Goal: Transaction & Acquisition: Purchase product/service

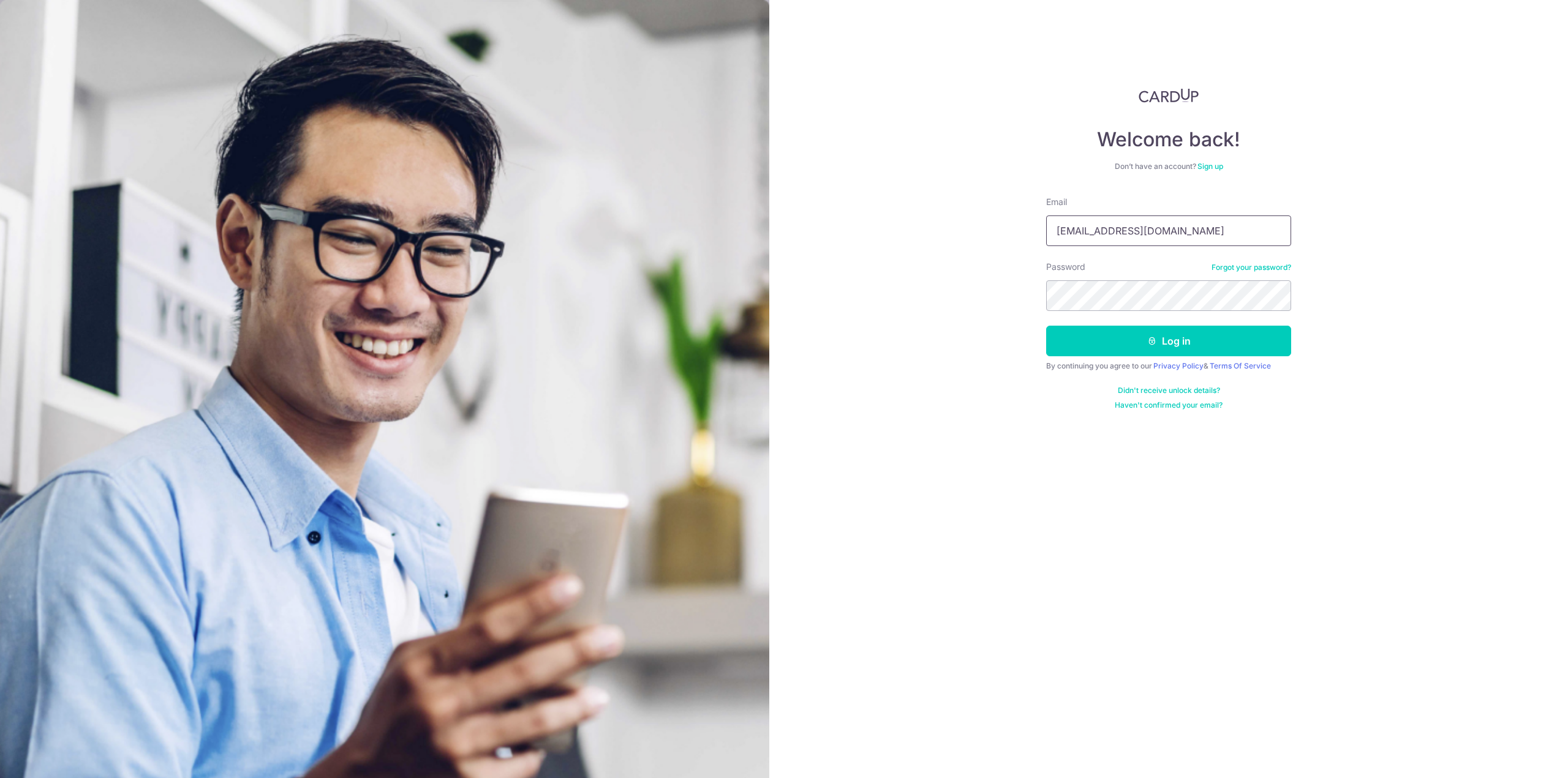
type input "[EMAIL_ADDRESS][DOMAIN_NAME]"
click at [1046, 326] on button "Log in" at bounding box center [1169, 341] width 245 height 31
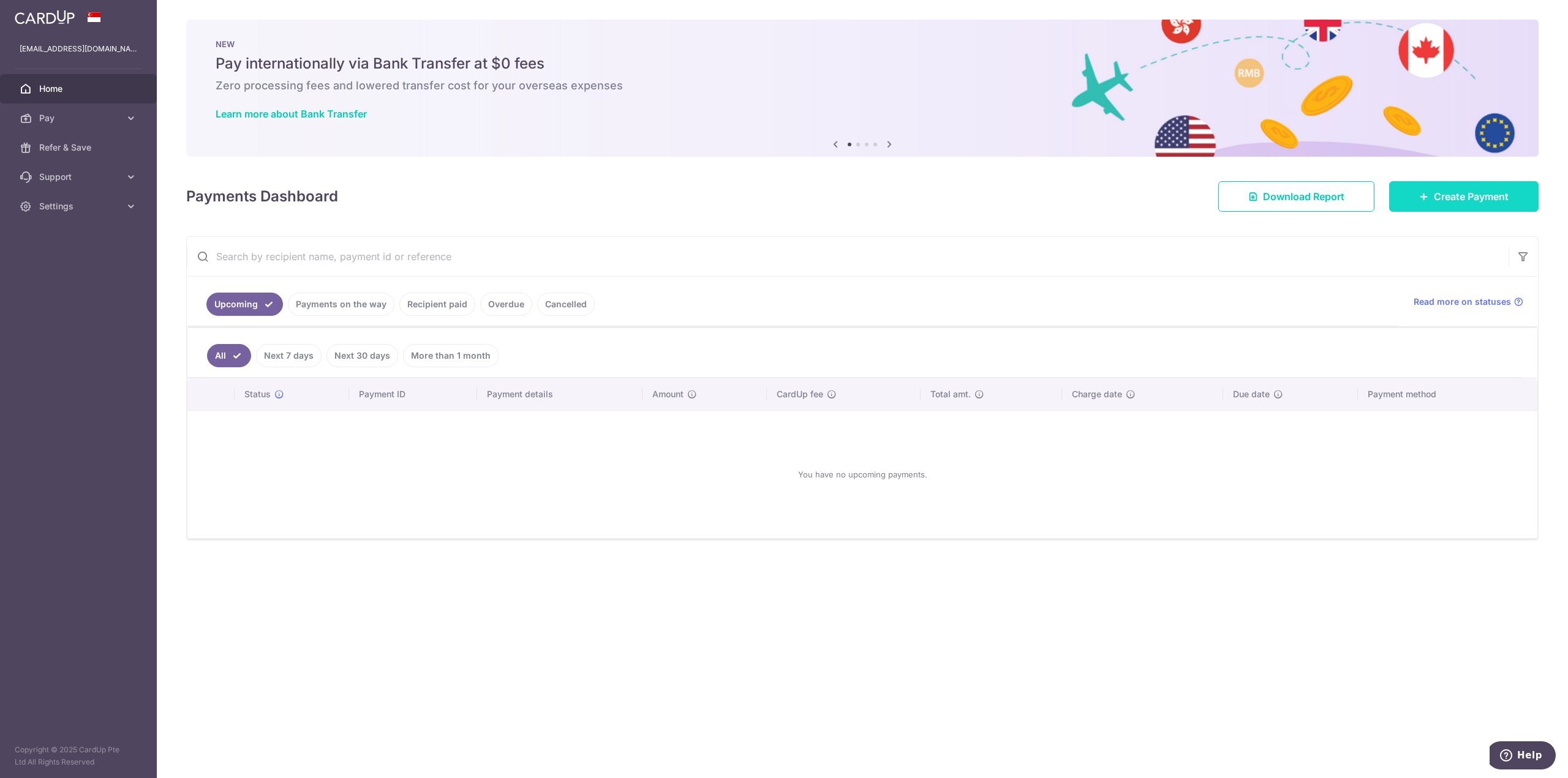
click at [1464, 206] on link "Create Payment" at bounding box center [1464, 196] width 150 height 31
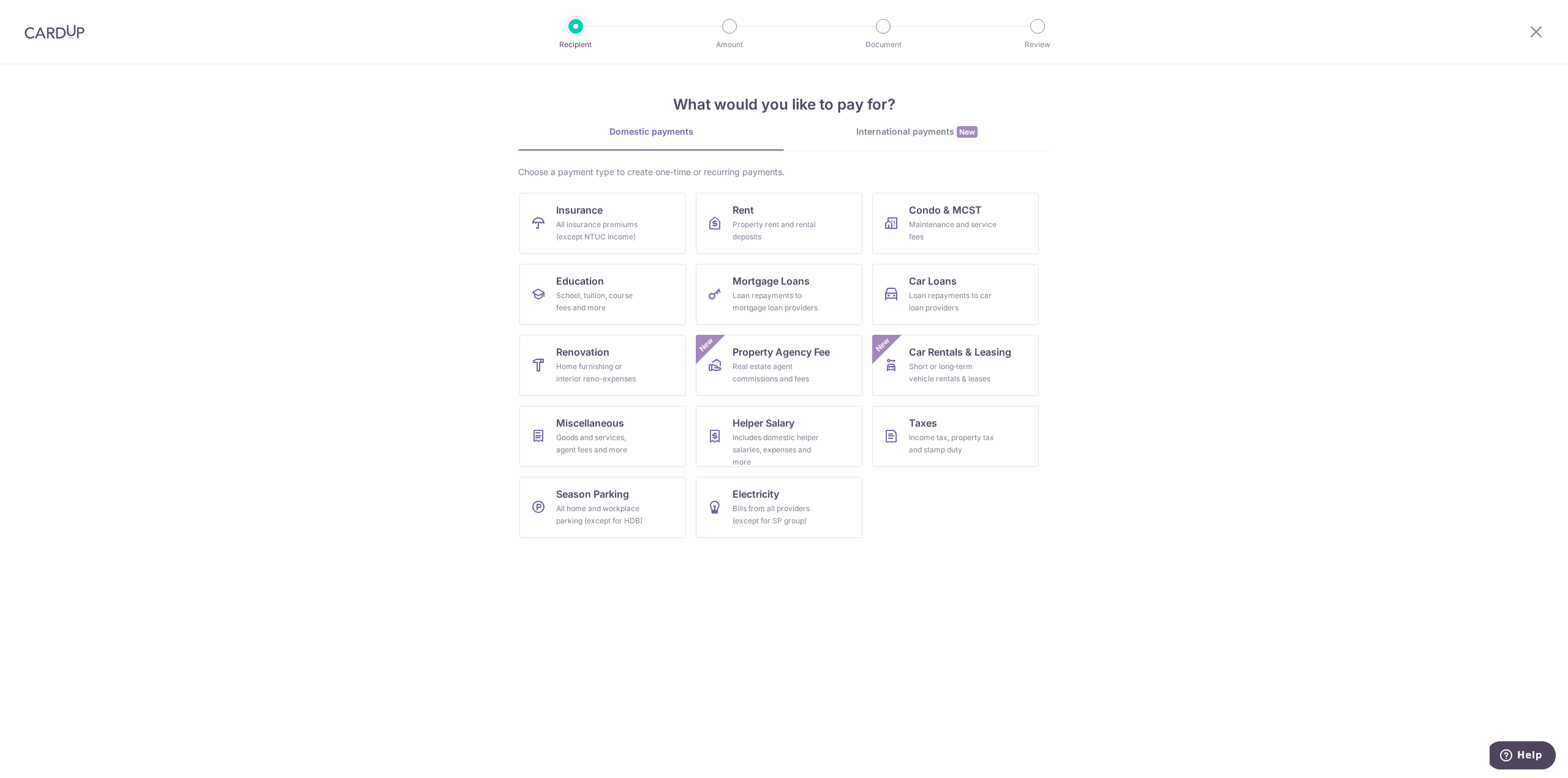
click at [944, 135] on div "International payments New" at bounding box center [917, 132] width 266 height 13
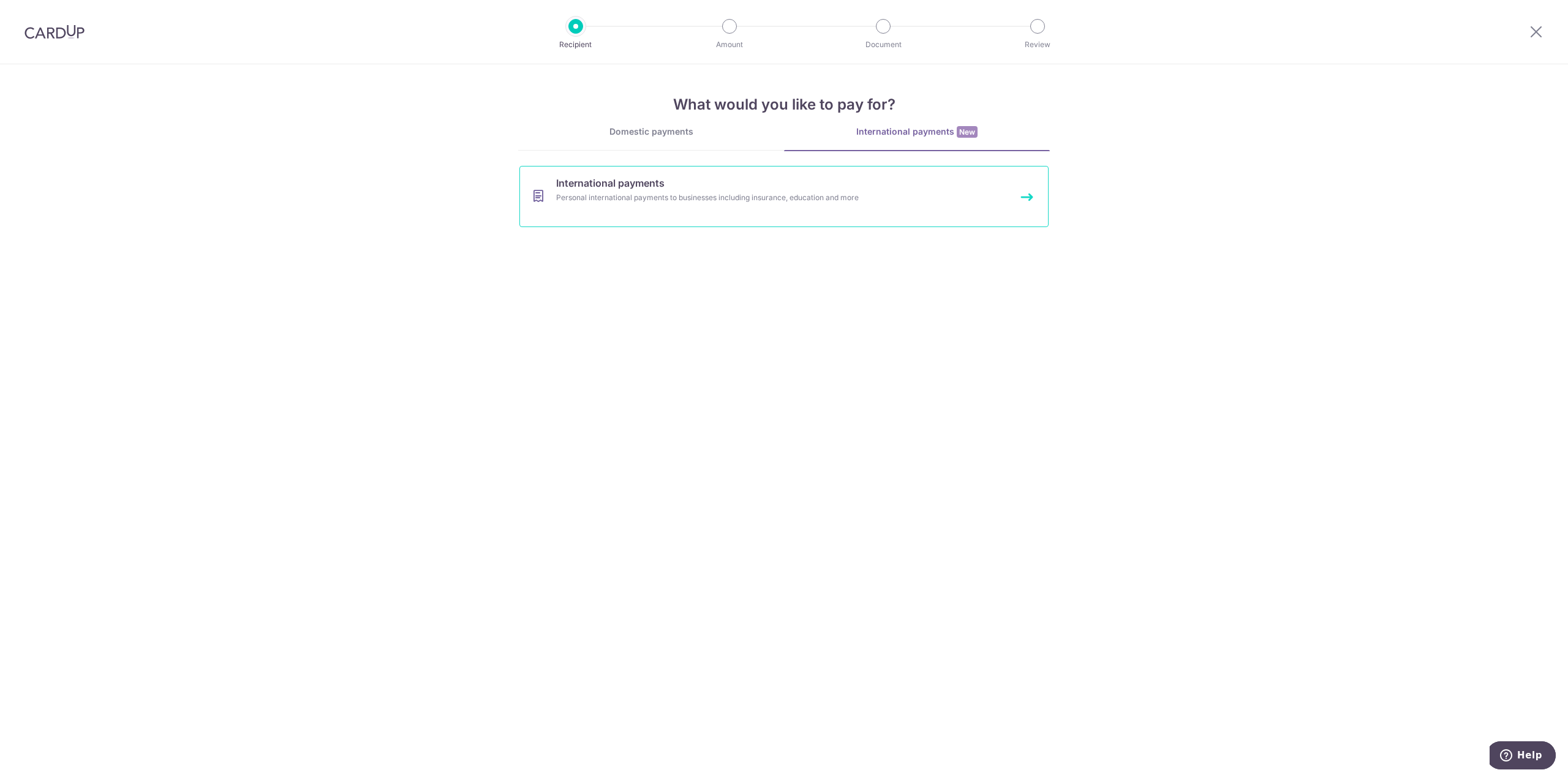
click at [656, 210] on link "International payments Personal international payments to businesses including …" at bounding box center [784, 196] width 529 height 61
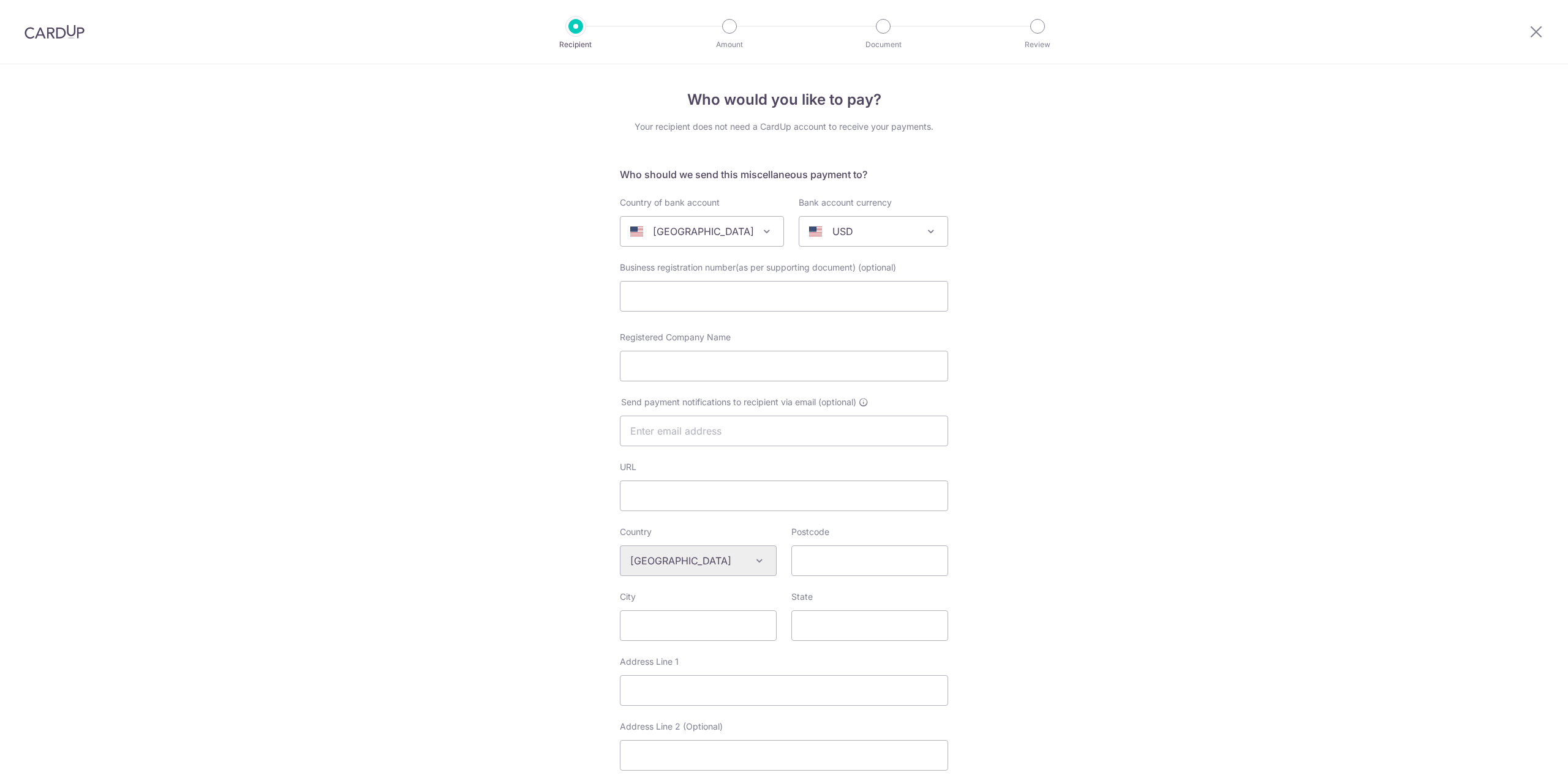
select select
click at [710, 223] on span "United States" at bounding box center [702, 231] width 163 height 30
select select "178"
select select "Philippines"
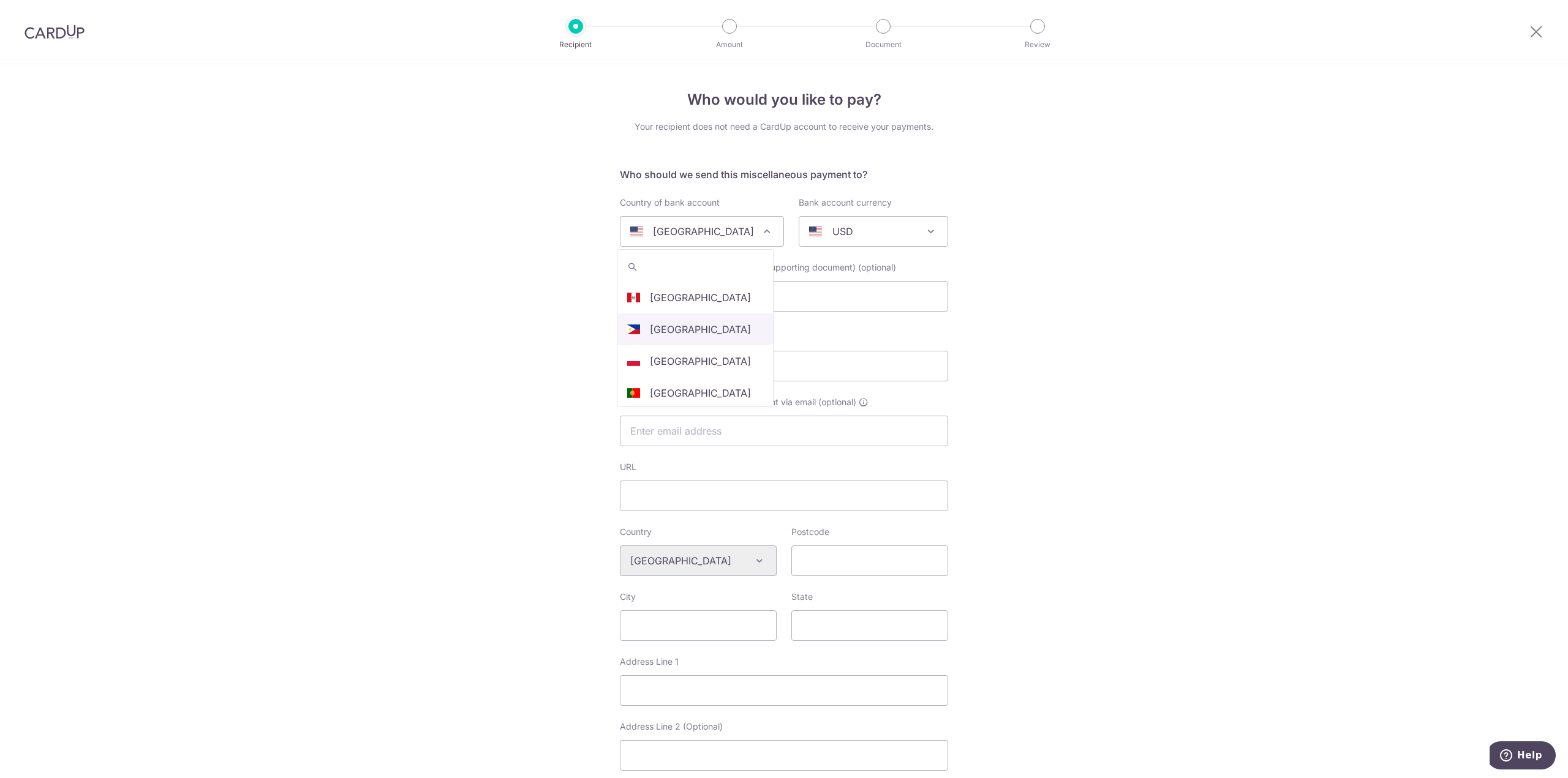
select select
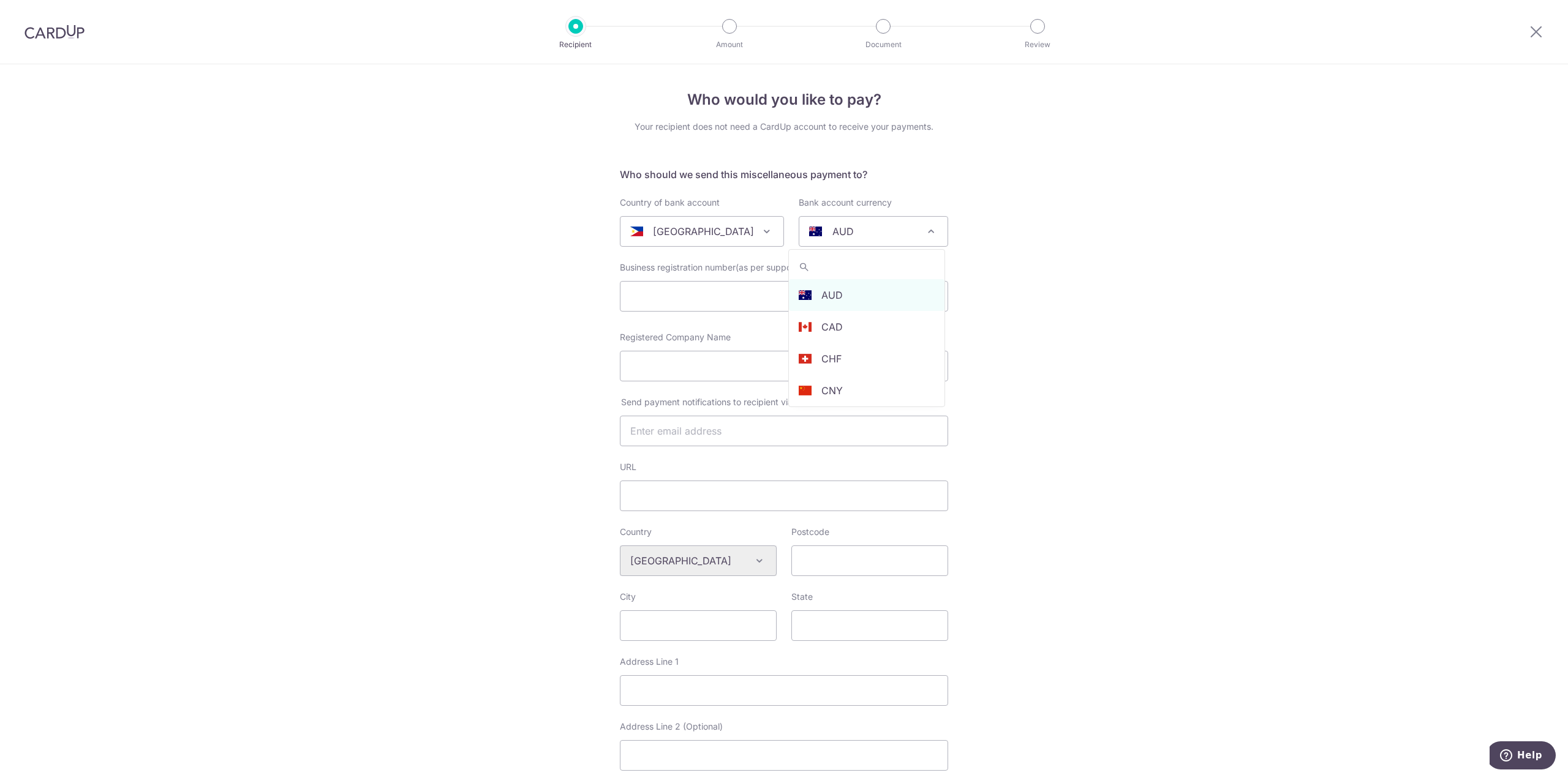
click at [849, 236] on div "AUD" at bounding box center [864, 231] width 109 height 14
select select "11"
click at [849, 316] on form "Who should we send this miscellaneous payment to? Country of bank account Alger…" at bounding box center [784, 601] width 328 height 867
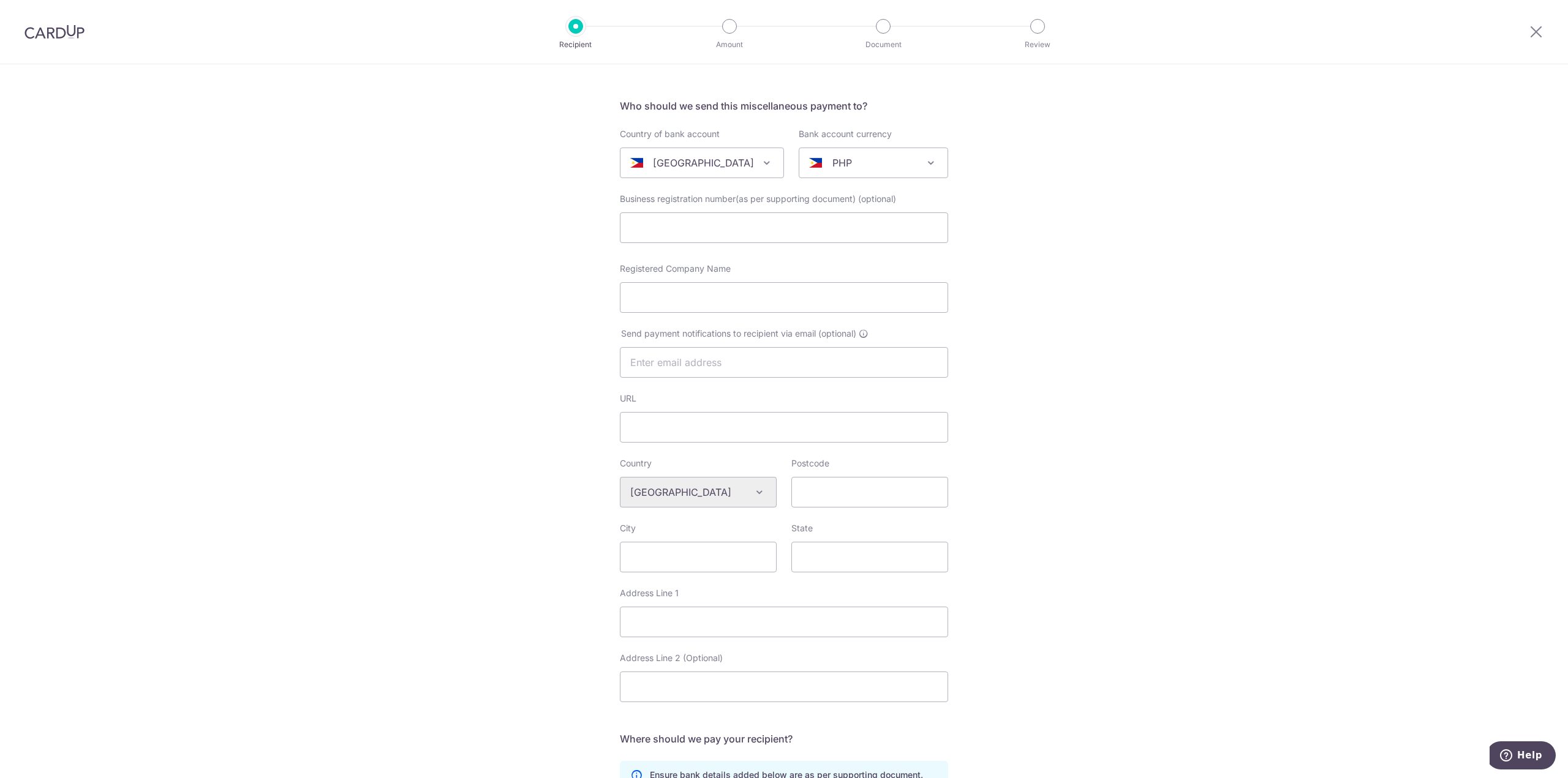
scroll to position [0, 0]
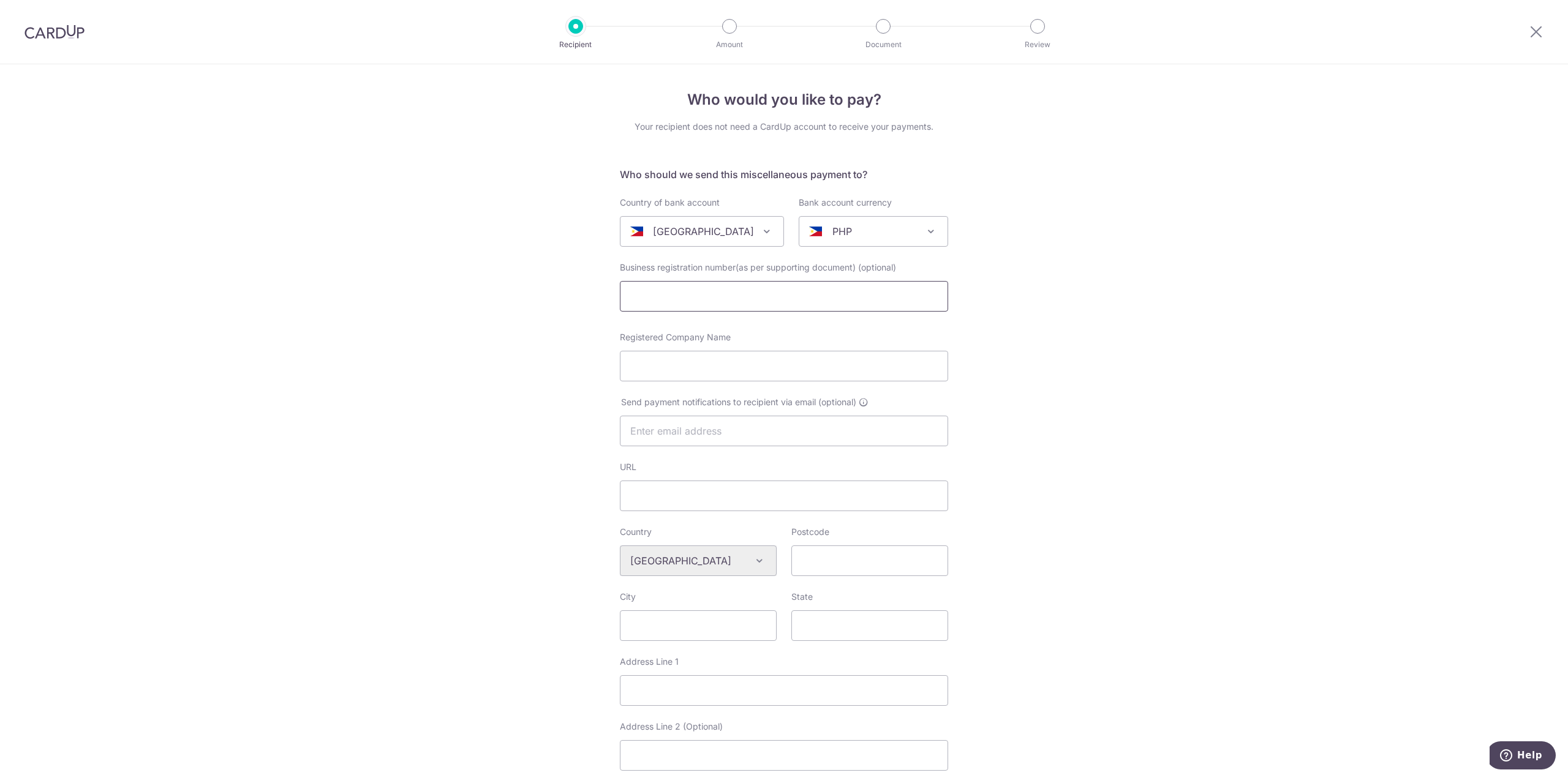
click at [899, 305] on input "text" at bounding box center [784, 296] width 328 height 31
click at [733, 365] on input "Registered Company Name" at bounding box center [784, 366] width 328 height 31
type input "Sun Life of Canada (Philippines), Inc"
click at [745, 433] on input "text" at bounding box center [784, 431] width 328 height 31
drag, startPoint x: 658, startPoint y: 406, endPoint x: 794, endPoint y: 418, distance: 136.5
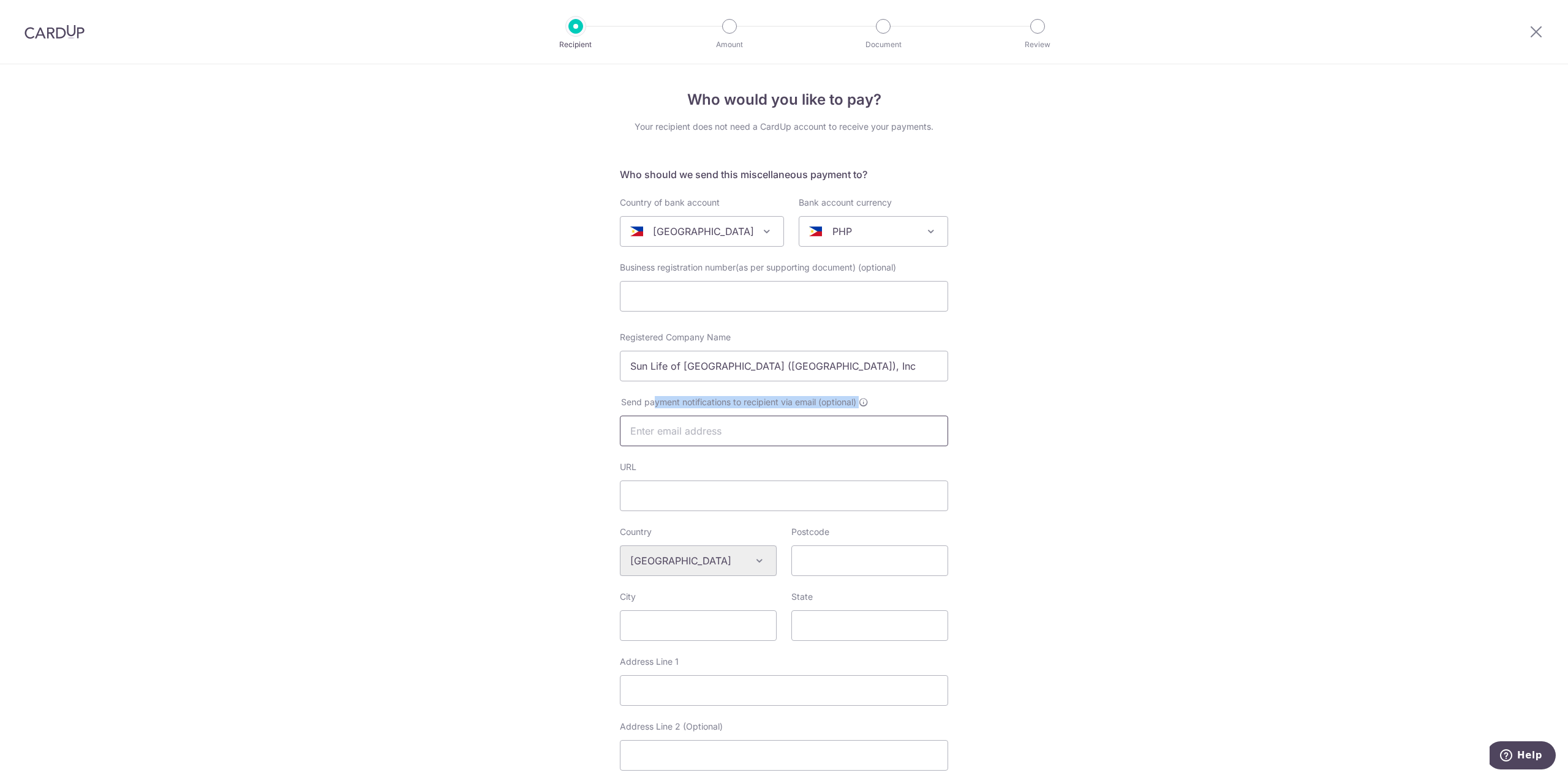
click at [794, 418] on div "Send payment notifications to recipient via email (optional)" at bounding box center [784, 421] width 328 height 50
click at [724, 441] on input "text" at bounding box center [784, 431] width 328 height 31
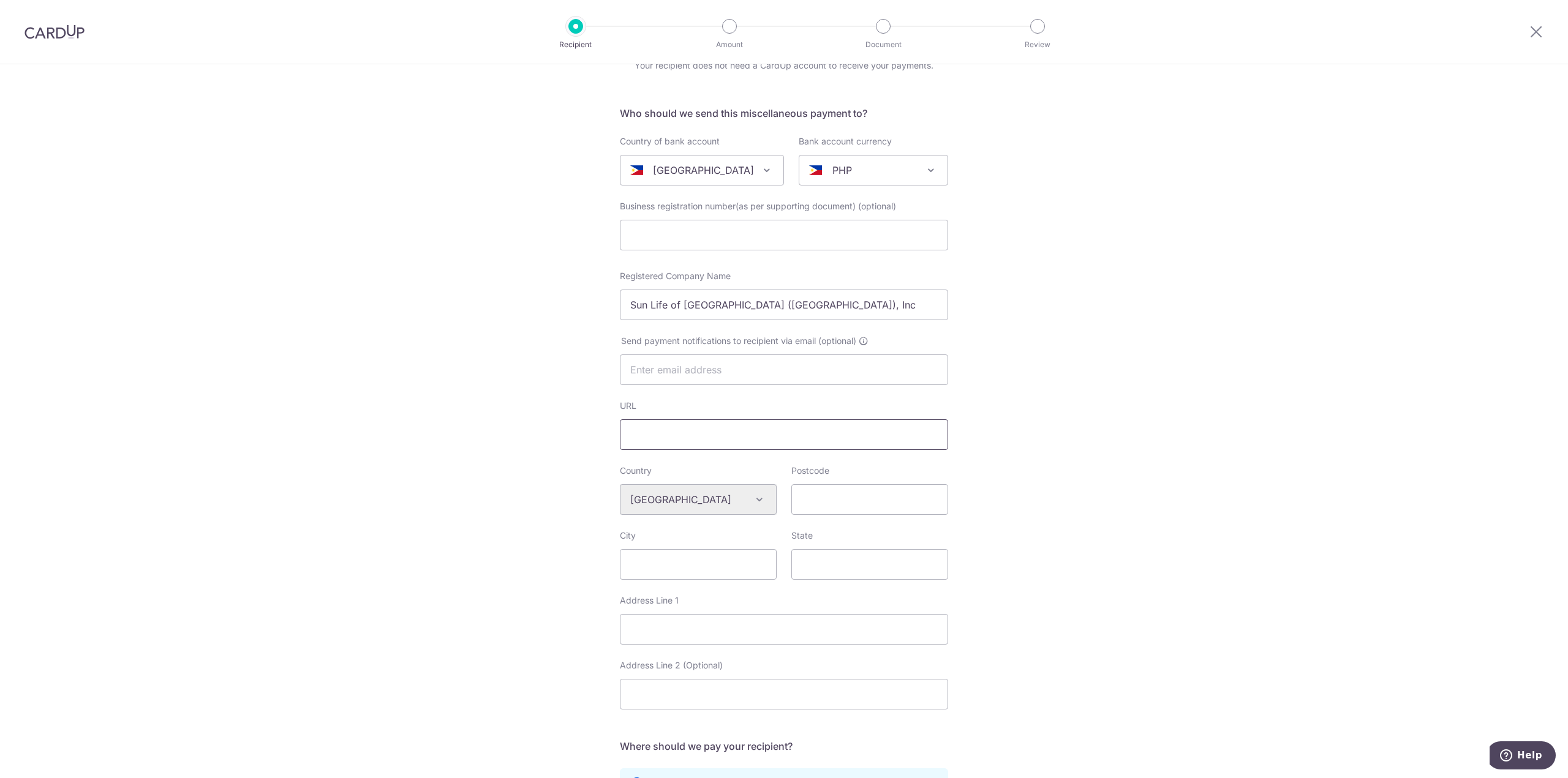
click at [841, 431] on input "URL" at bounding box center [784, 435] width 328 height 31
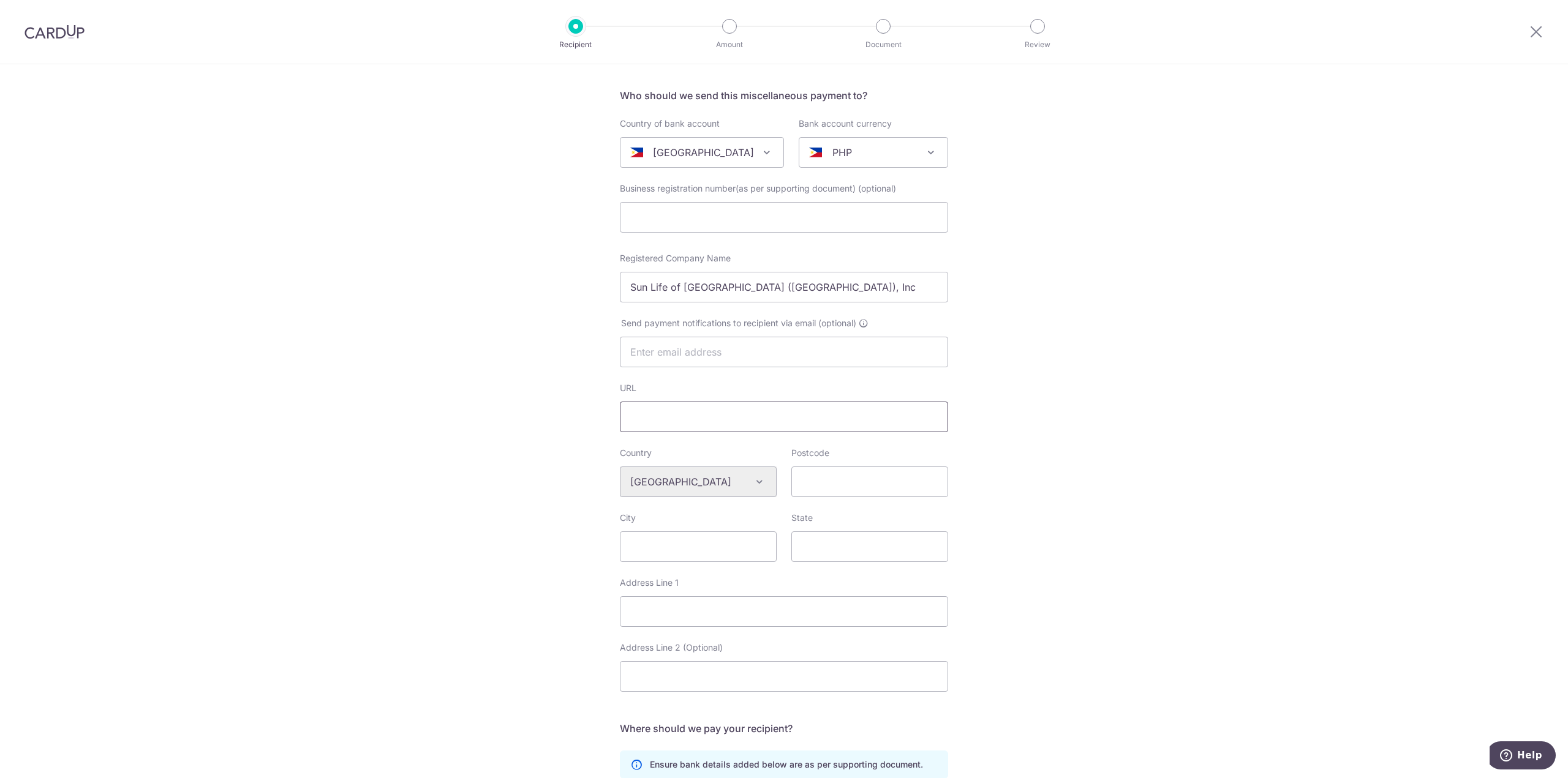
scroll to position [123, 0]
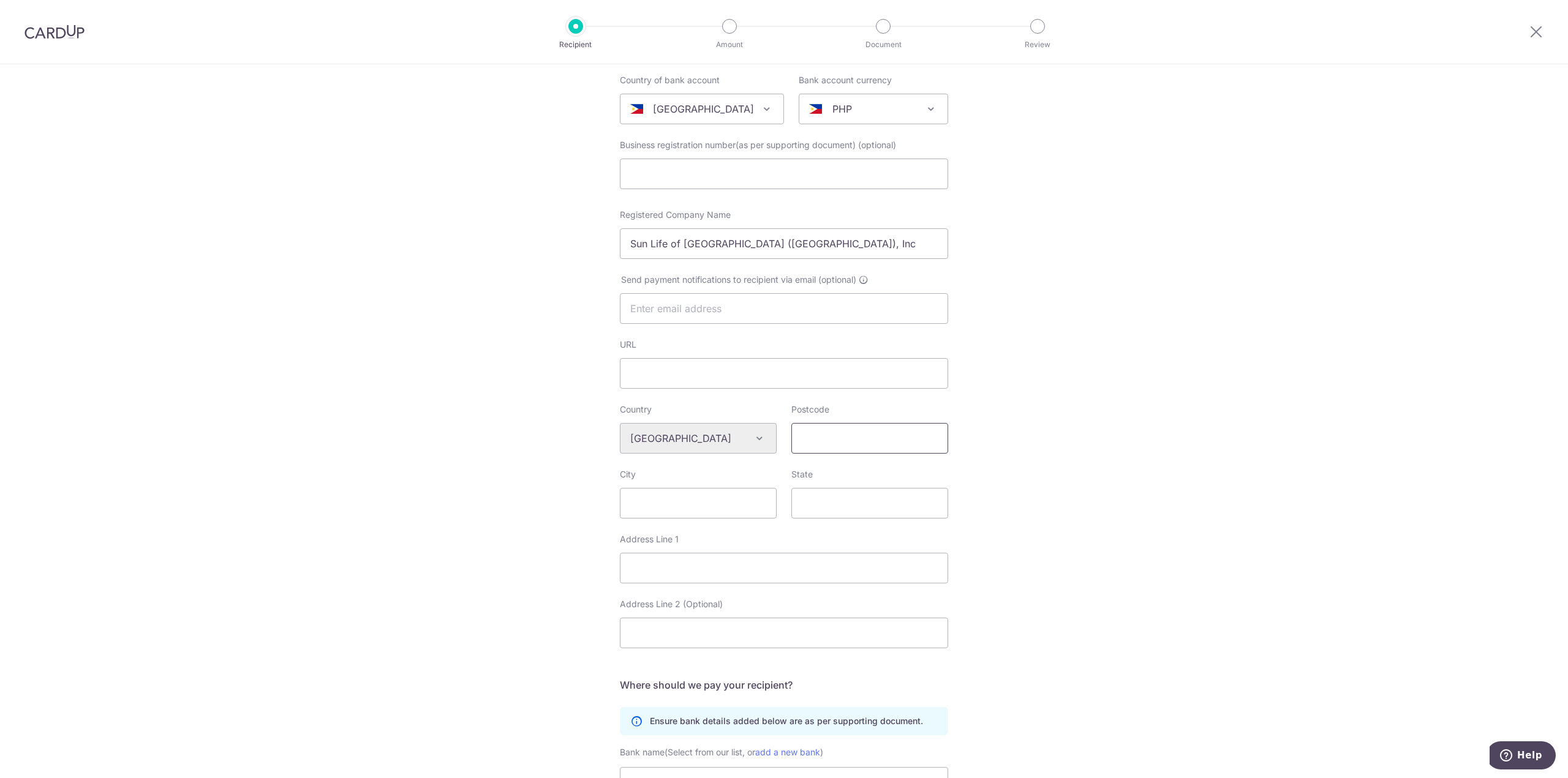
click at [832, 446] on input "Postcode" at bounding box center [870, 438] width 157 height 31
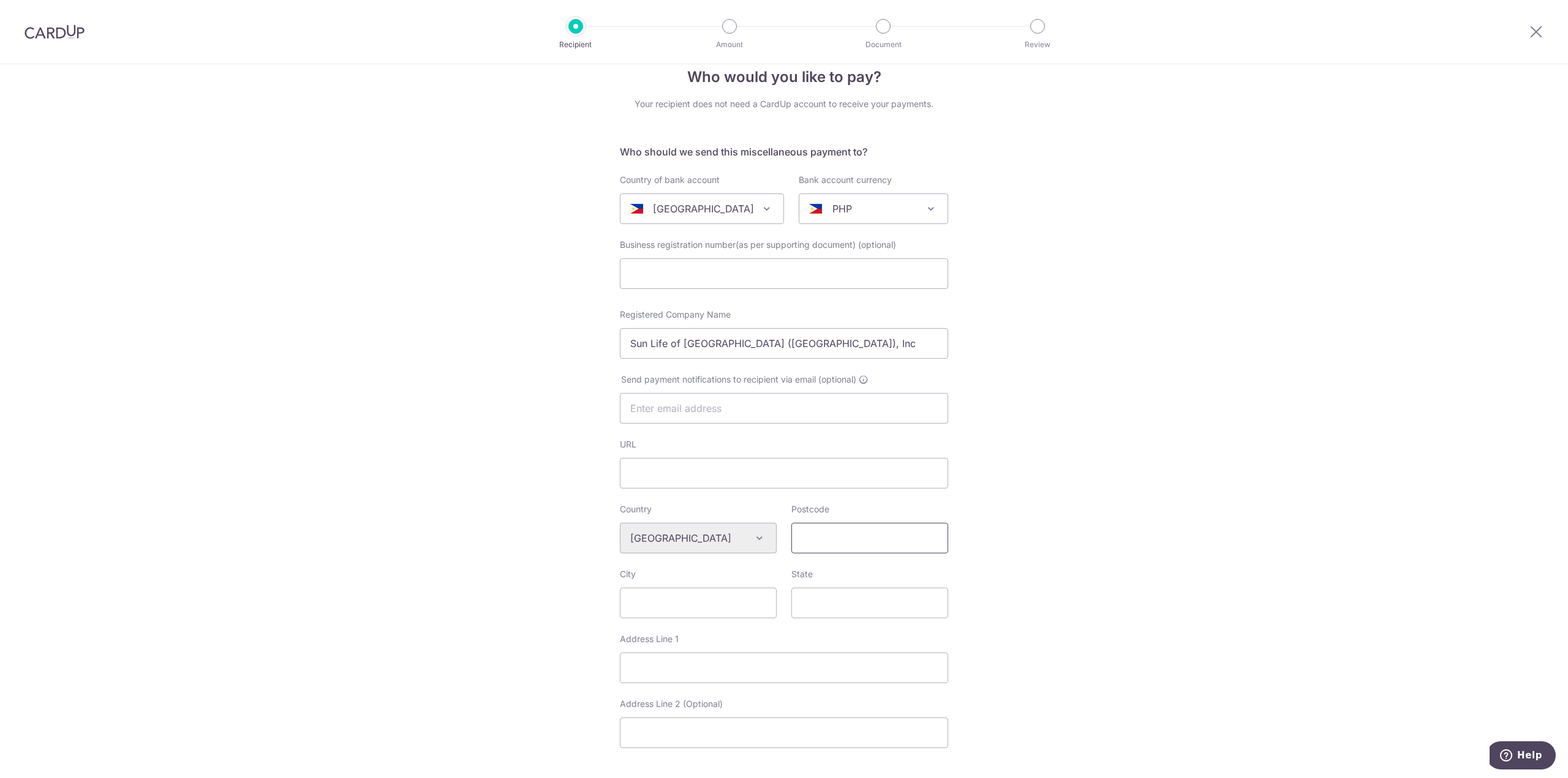
scroll to position [7, 0]
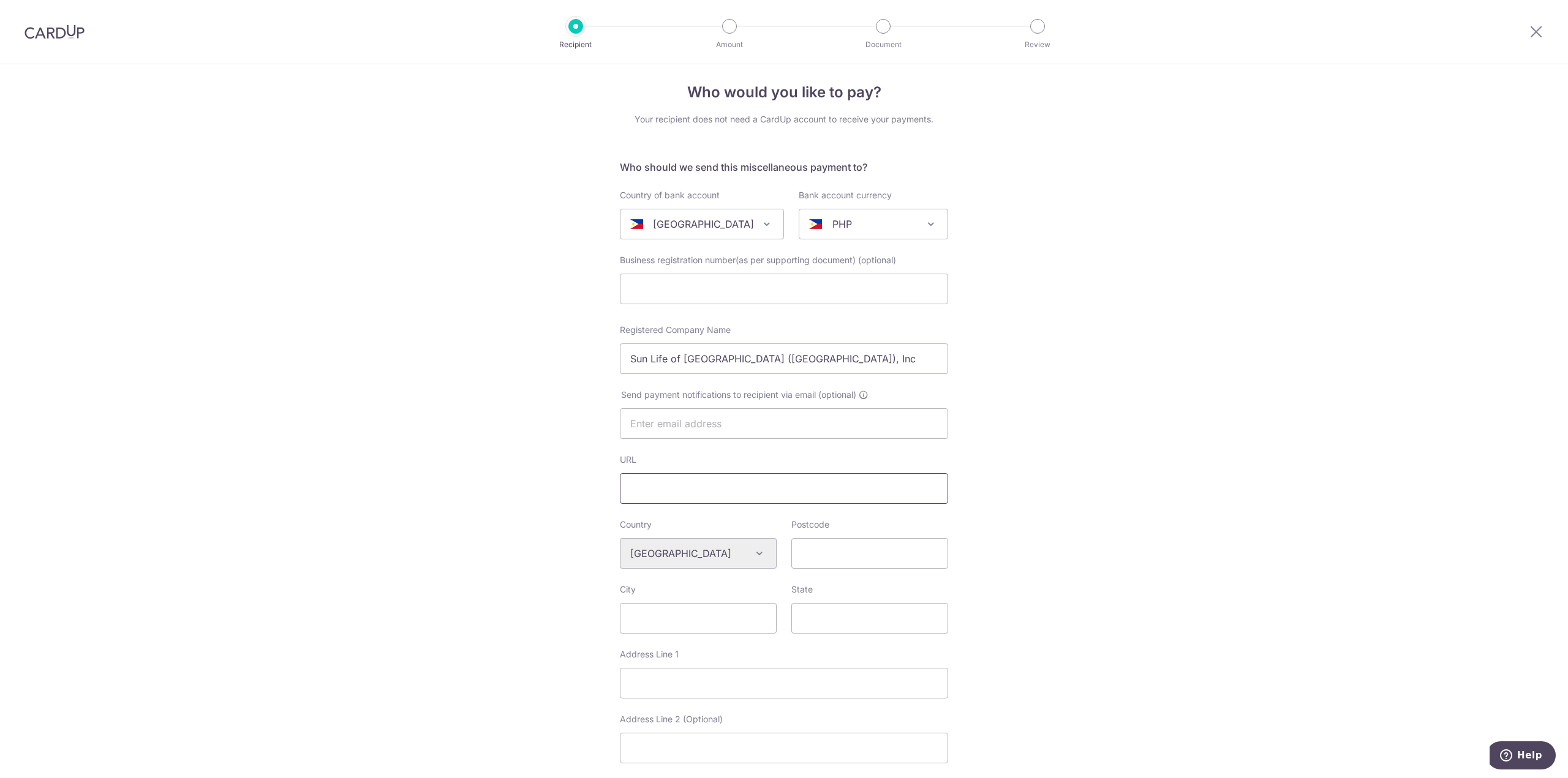
click at [715, 501] on input "URL" at bounding box center [784, 488] width 328 height 31
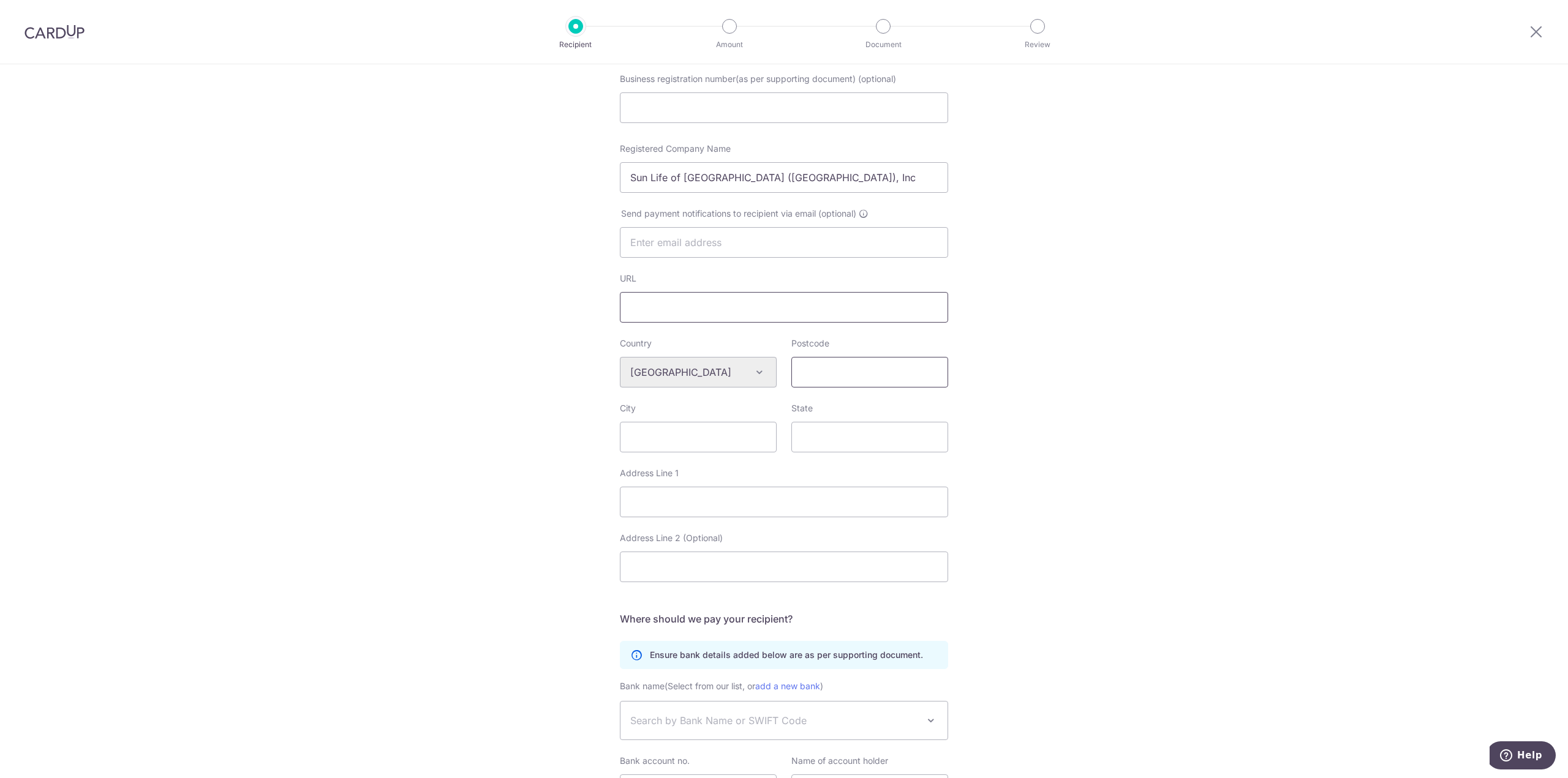
scroll to position [191, 0]
click at [849, 378] on input "Postcode" at bounding box center [870, 370] width 157 height 31
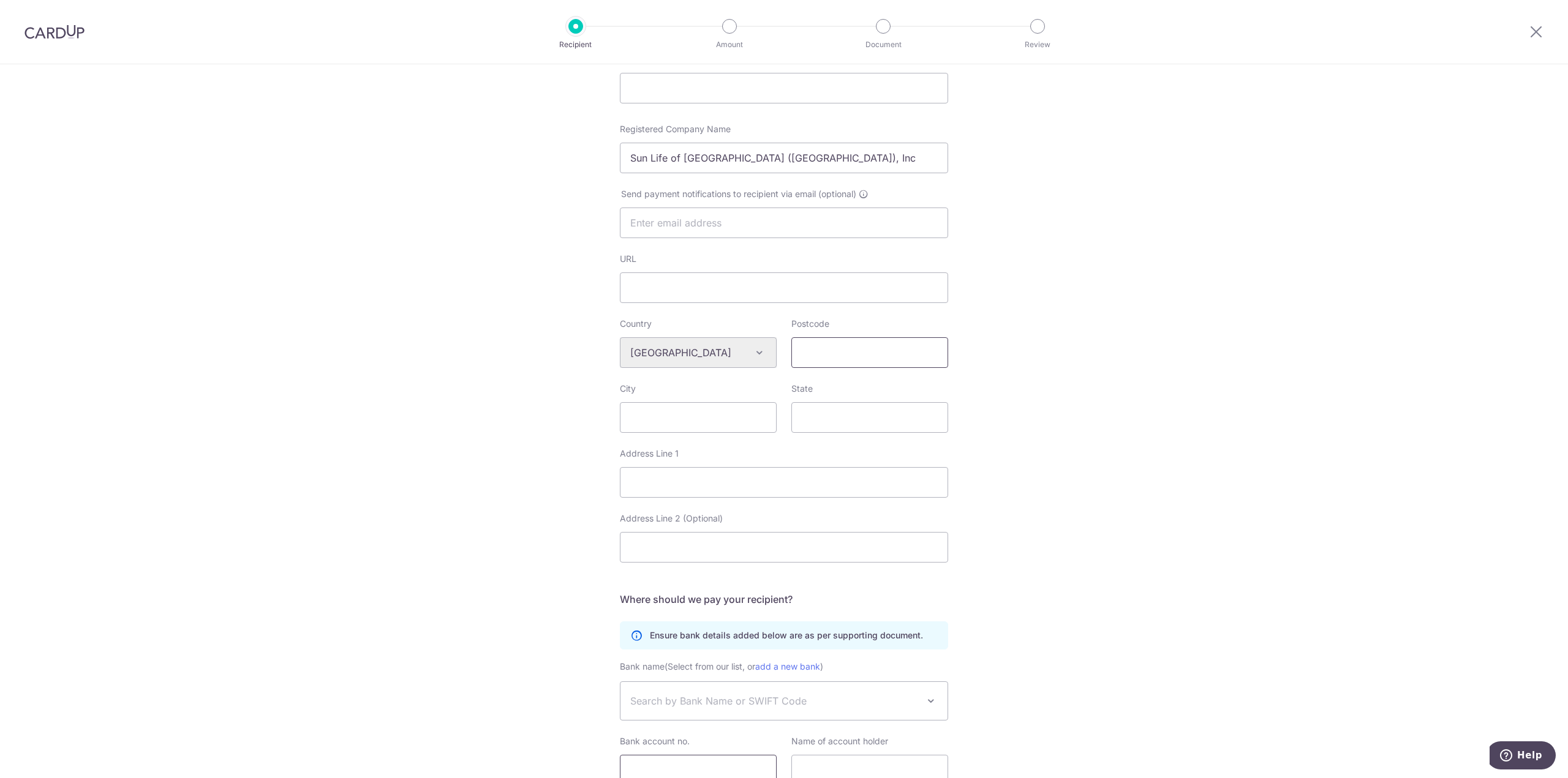
scroll to position [313, 0]
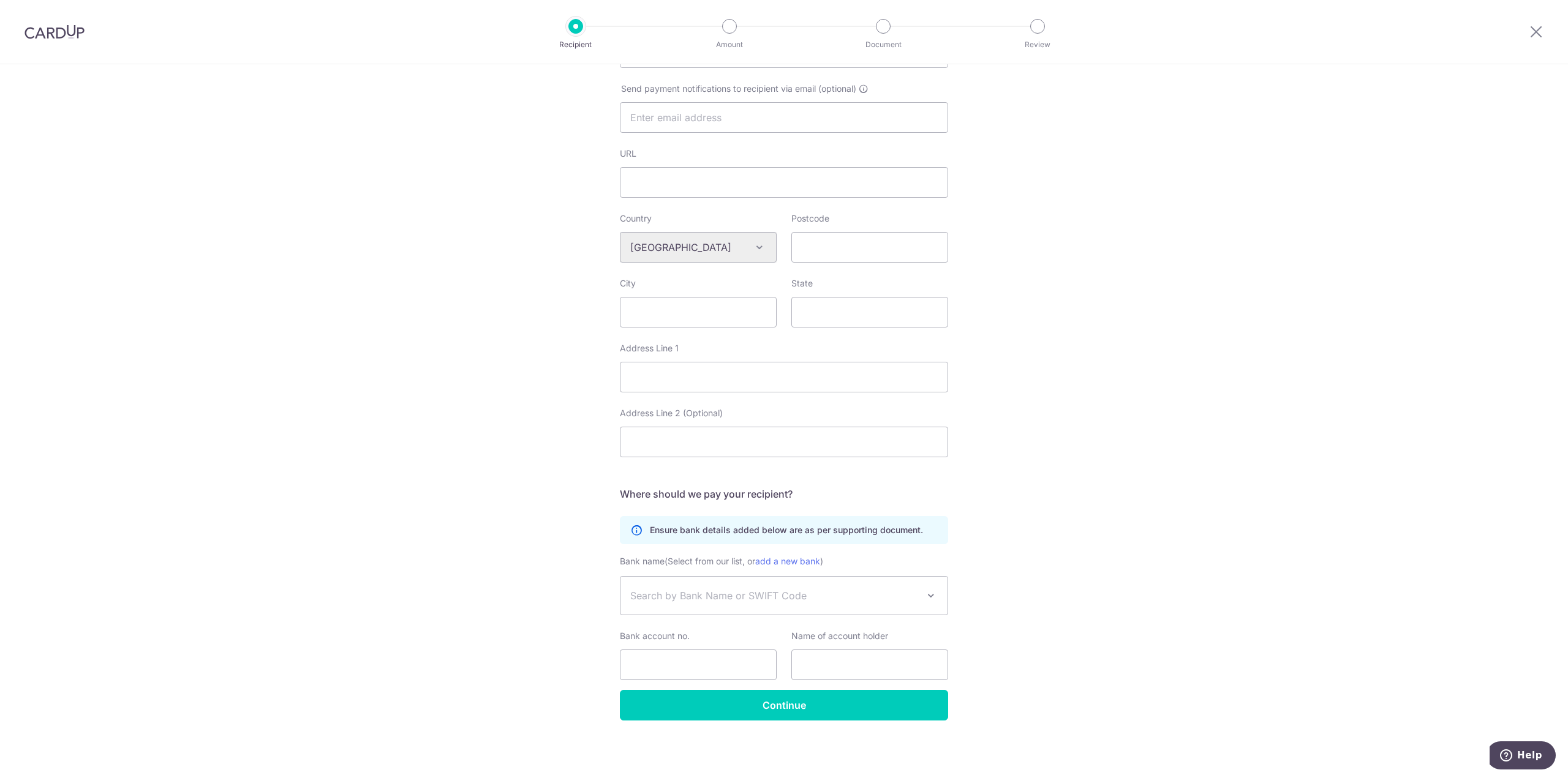
click at [803, 601] on span "Search by Bank Name or SWIFT Code" at bounding box center [774, 595] width 288 height 14
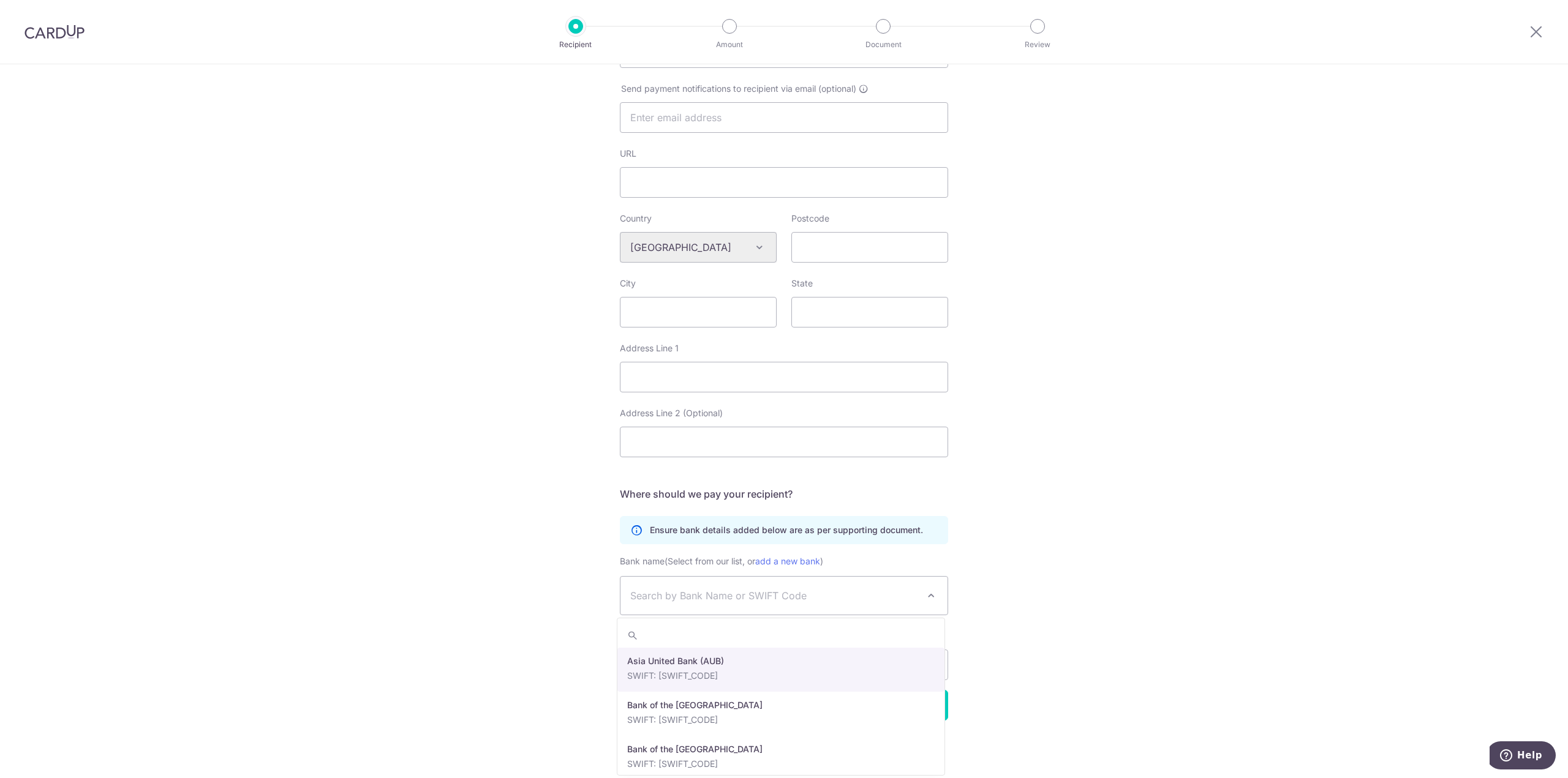
click at [1217, 598] on div "Who would you like to pay? Your recipient does not need a CardUp account to rec…" at bounding box center [784, 264] width 1568 height 1027
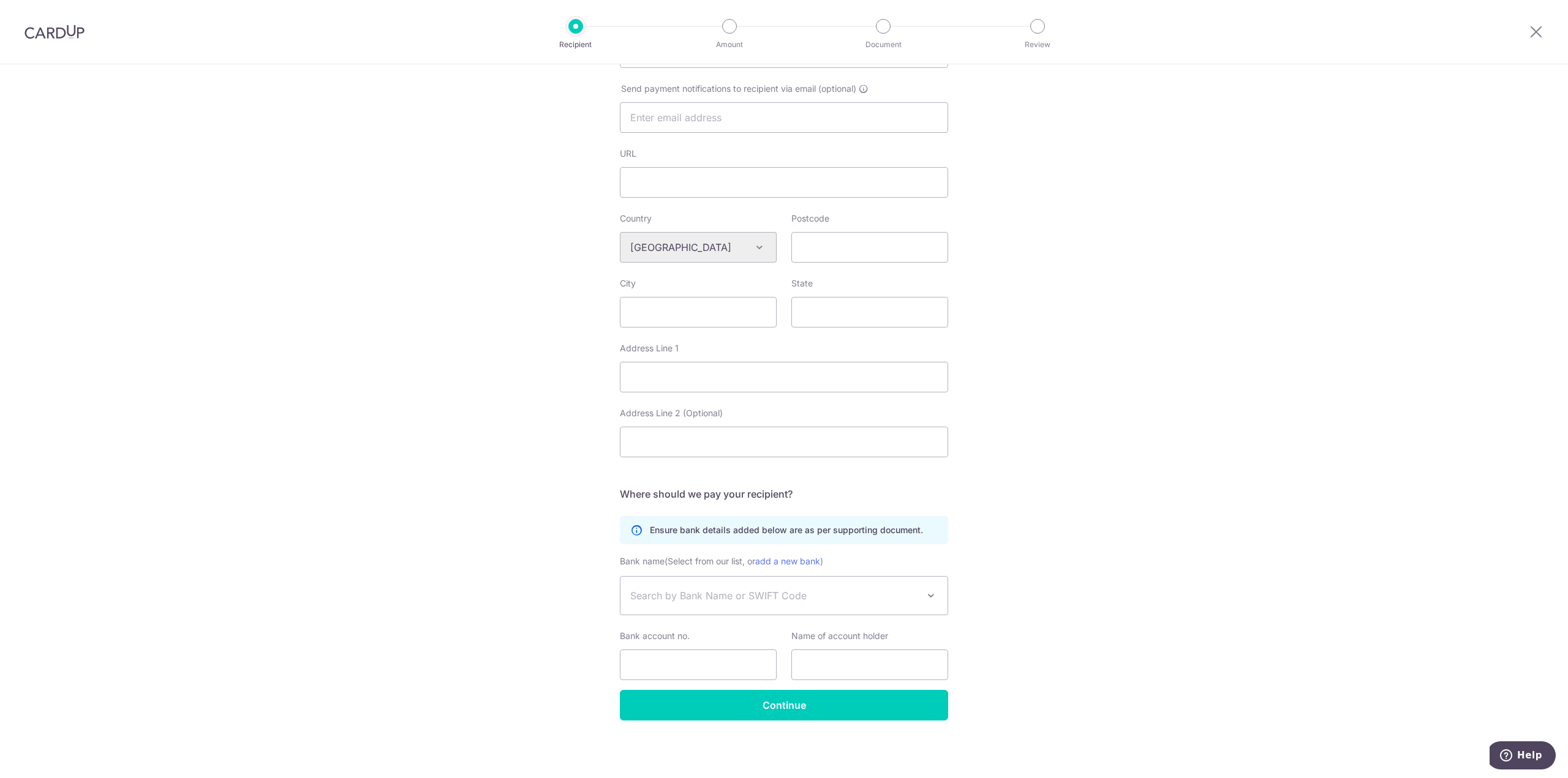
click at [727, 584] on span "Search by Bank Name or SWIFT Code" at bounding box center [784, 595] width 327 height 38
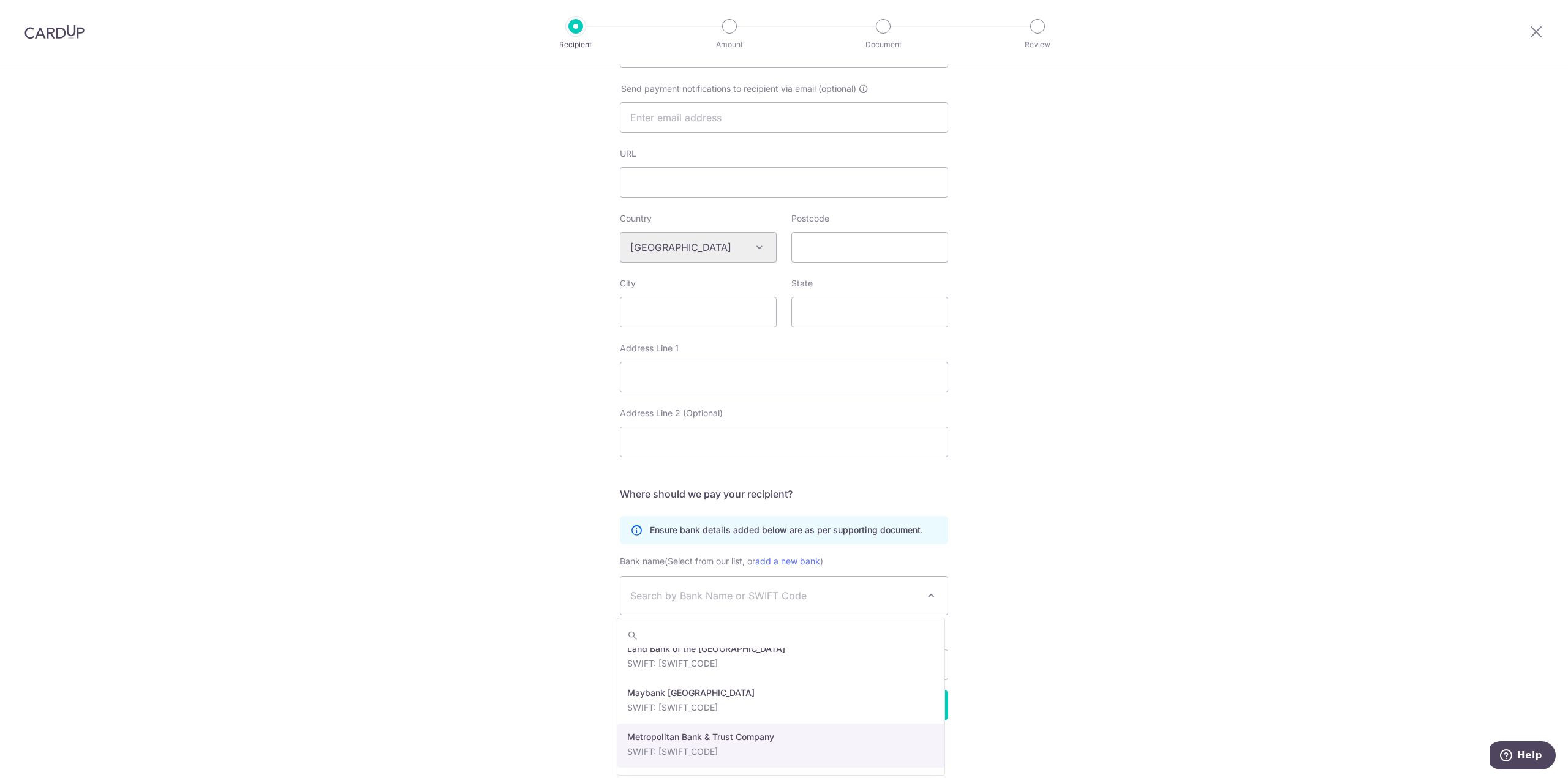
scroll to position [426, 0]
select select "22508"
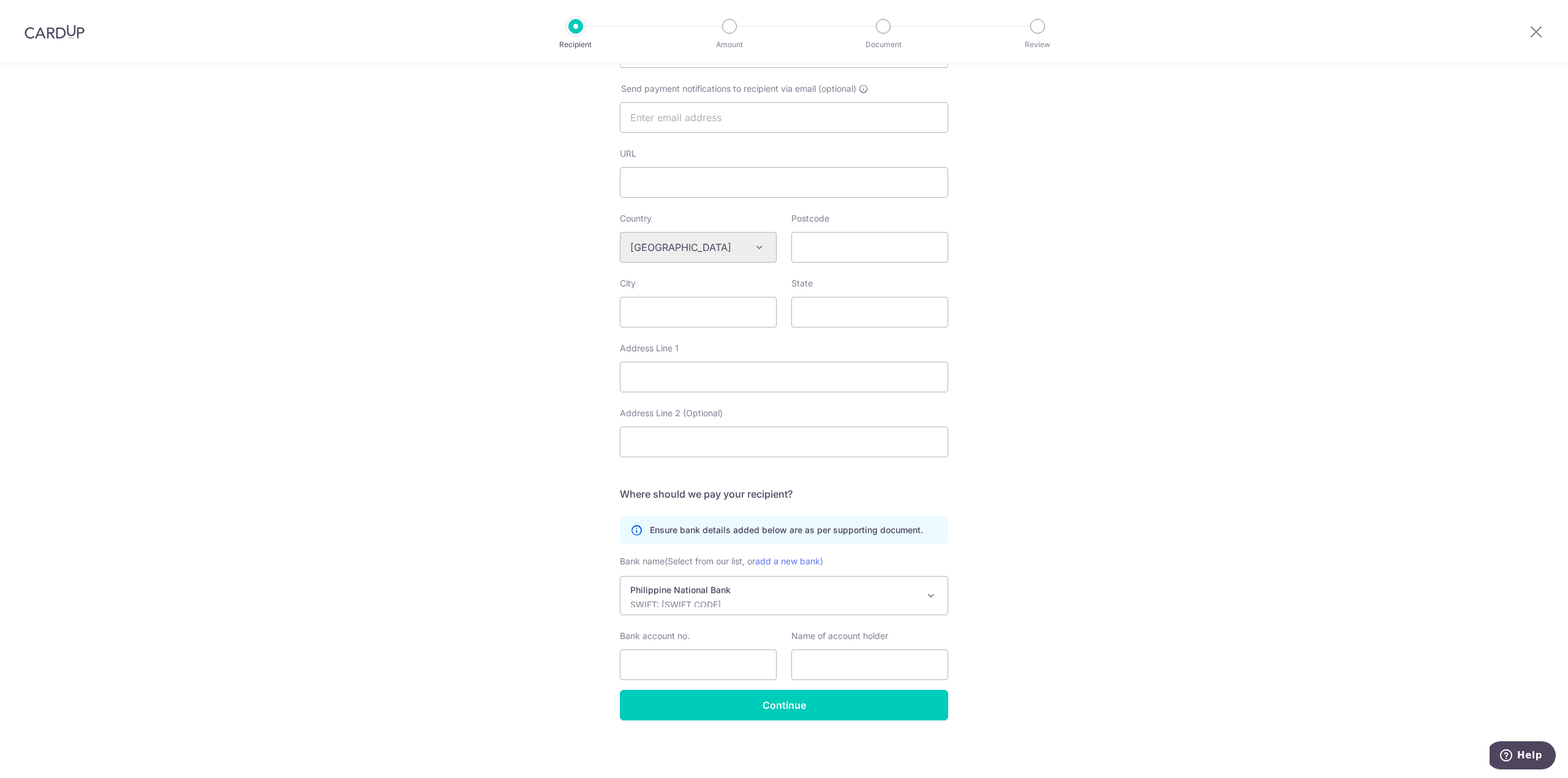
click at [1068, 541] on div "Who would you like to pay? Your recipient does not need a CardUp account to rec…" at bounding box center [784, 264] width 1568 height 1027
click at [740, 662] on input "Bank account no." at bounding box center [698, 664] width 157 height 31
